Goal: Transaction & Acquisition: Purchase product/service

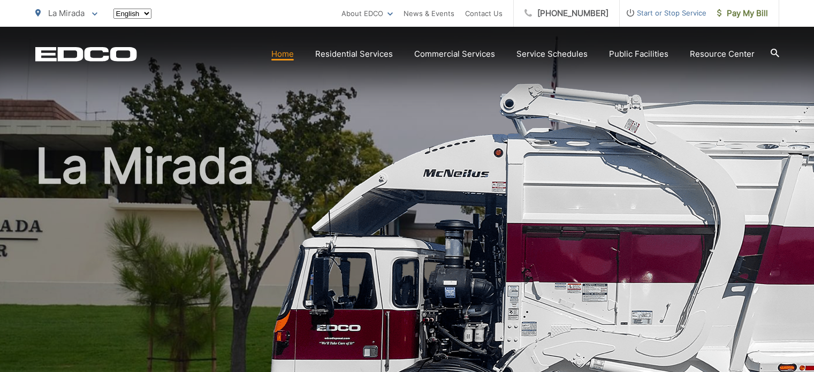
click at [738, 14] on span "Pay My Bill" at bounding box center [742, 13] width 51 height 13
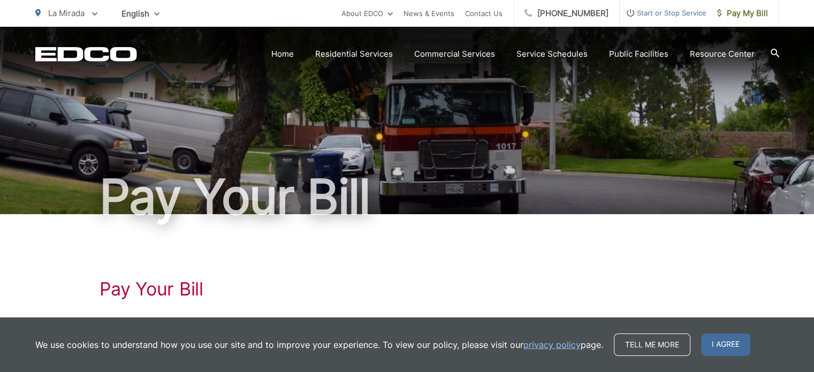
click at [738, 14] on span "Pay My Bill" at bounding box center [742, 13] width 51 height 13
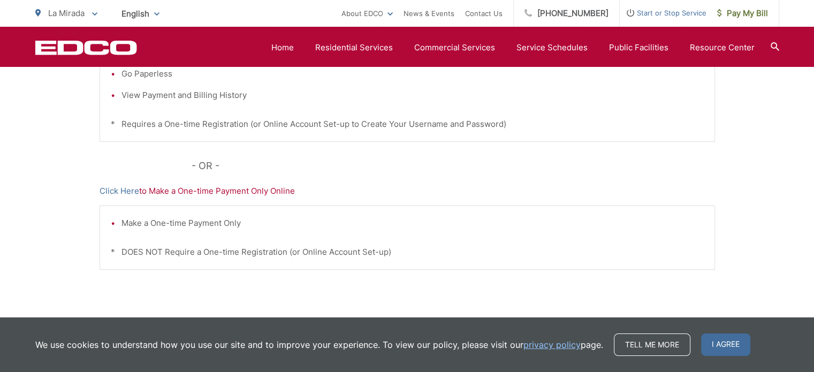
scroll to position [347, 0]
click at [187, 139] on div "Pay Your [PERSON_NAME] Here to View, Pay, and Manage Your Bill Online Make a On…" at bounding box center [408, 107] width 616 height 481
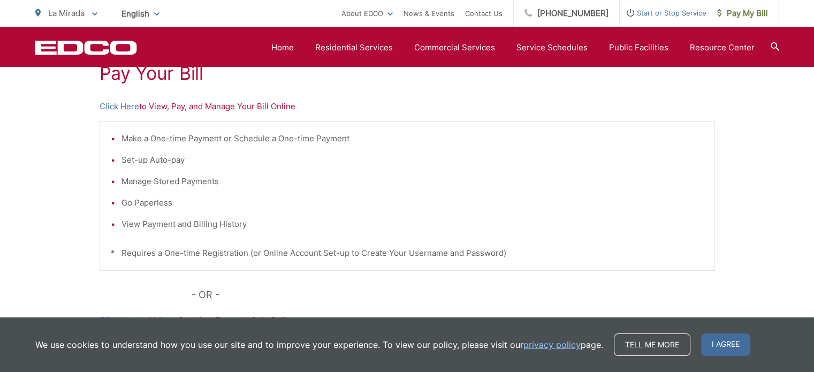
scroll to position [216, 0]
click at [122, 110] on link "Click Here" at bounding box center [120, 106] width 40 height 13
